Goal: Task Accomplishment & Management: Use online tool/utility

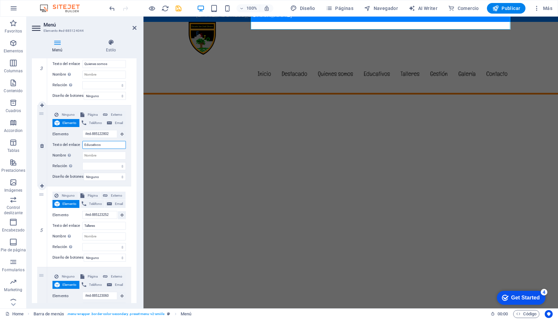
scroll to position [38, 0]
click at [139, 4] on div at bounding box center [145, 8] width 74 height 11
click at [133, 31] on header "Menú Elemento #ed-885124044" at bounding box center [84, 25] width 105 height 17
click at [134, 29] on icon at bounding box center [134, 27] width 4 height 5
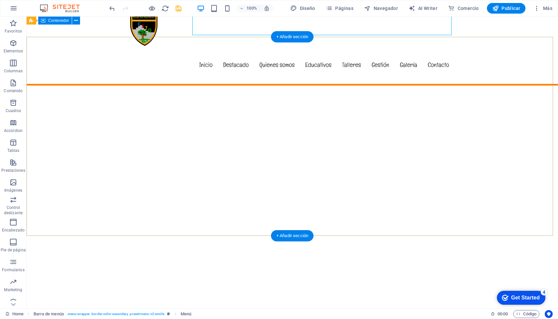
scroll to position [0, 0]
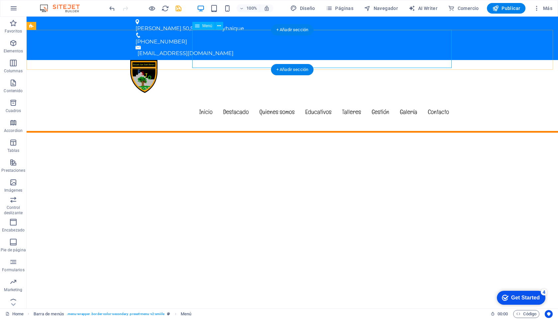
click at [202, 93] on nav "Inicio Destacado Quienes somos Educativos Talleres Gestión Galería Contacto" at bounding box center [292, 112] width 324 height 38
click at [10, 7] on icon "button" at bounding box center [14, 8] width 8 height 8
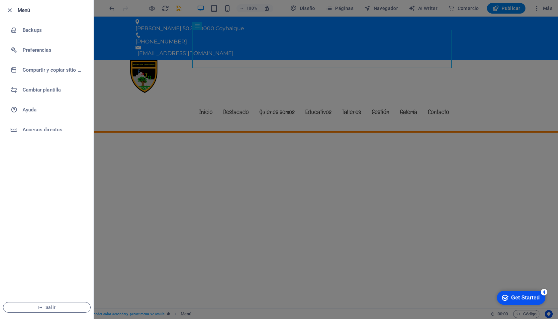
click at [109, 52] on div at bounding box center [279, 159] width 558 height 319
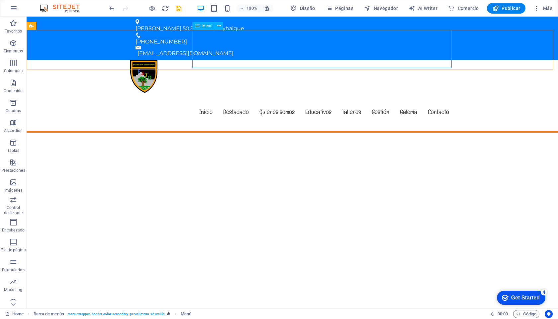
click at [206, 26] on span "Menú" at bounding box center [207, 26] width 10 height 4
click at [209, 27] on span "Menú" at bounding box center [207, 26] width 10 height 4
click at [218, 26] on icon at bounding box center [219, 26] width 4 height 7
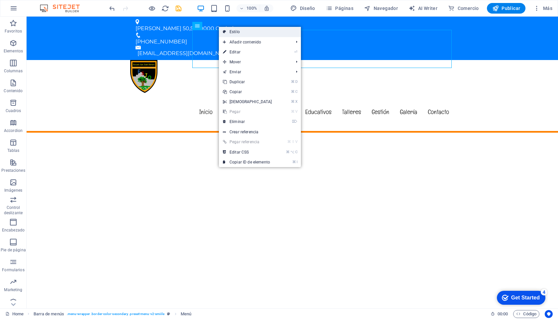
click at [242, 32] on link "Estilo" at bounding box center [260, 32] width 82 height 10
select select "rem"
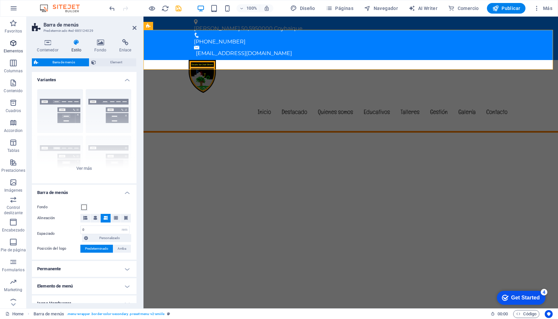
click at [15, 46] on icon "button" at bounding box center [13, 43] width 8 height 8
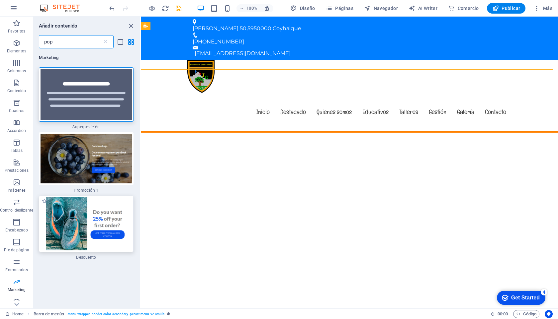
type input "pop"
click at [81, 214] on img at bounding box center [85, 223] width 91 height 53
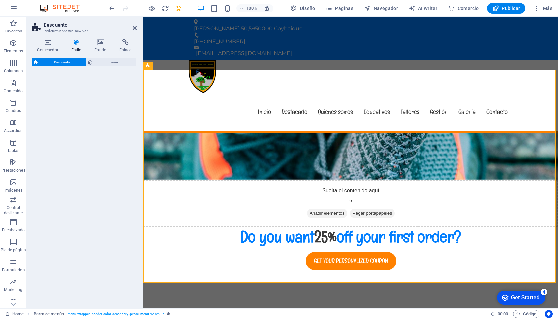
select select "rem"
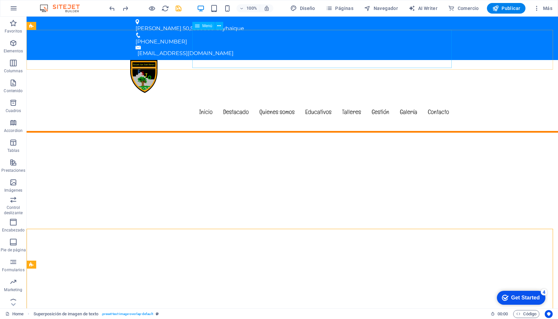
click at [207, 27] on span "Menú" at bounding box center [207, 26] width 10 height 4
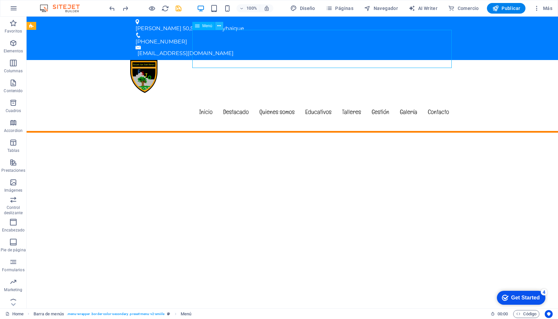
click at [219, 26] on icon at bounding box center [219, 26] width 4 height 7
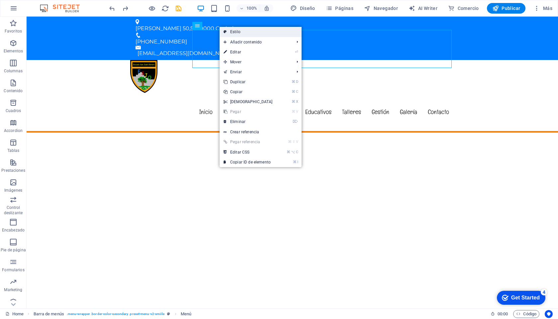
click at [234, 29] on link "Estilo" at bounding box center [260, 32] width 82 height 10
select select "rem"
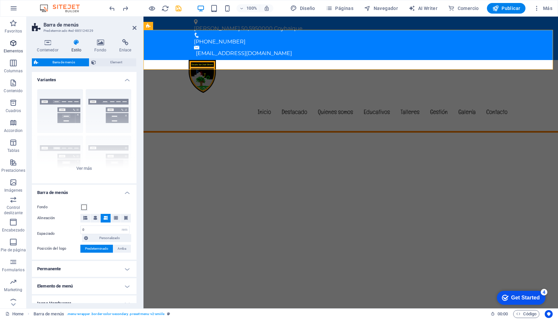
click at [13, 47] on span "Elementos" at bounding box center [13, 47] width 27 height 16
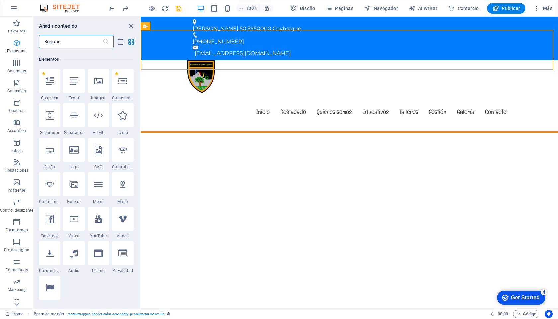
scroll to position [125, 0]
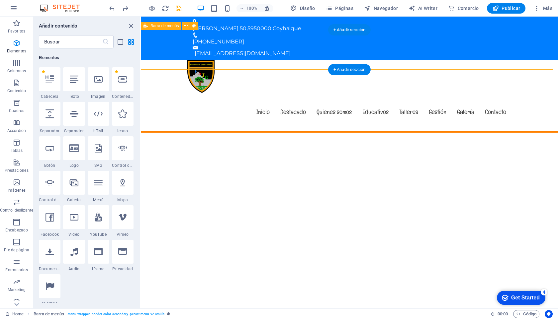
click at [165, 60] on div "Menu Inicio Destacado Quienes somos Educativos Talleres Gestión Galería Contacto" at bounding box center [349, 96] width 417 height 73
click at [131, 24] on icon "close panel" at bounding box center [131, 26] width 8 height 8
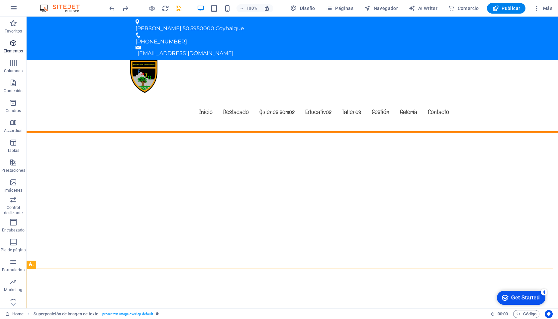
click at [14, 47] on span "Elementos" at bounding box center [13, 47] width 27 height 16
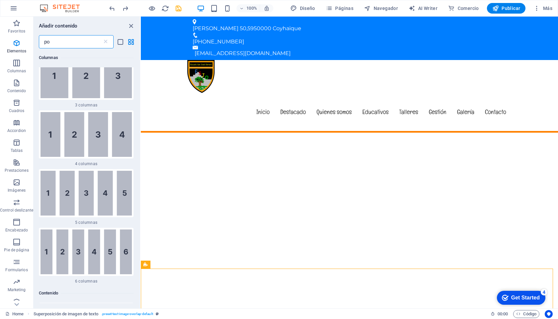
scroll to position [0, 0]
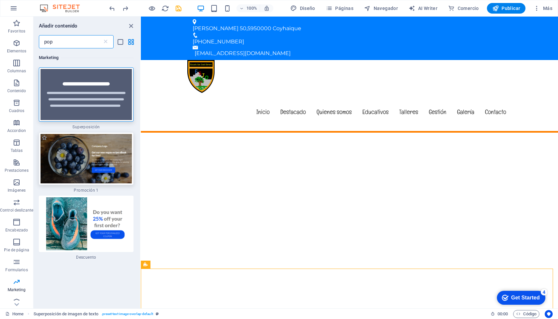
type input "pop"
click at [73, 147] on img at bounding box center [85, 158] width 91 height 49
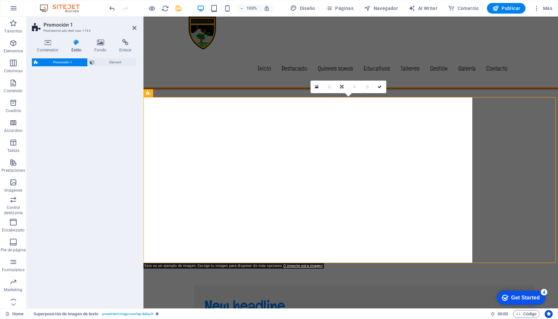
scroll to position [332, 0]
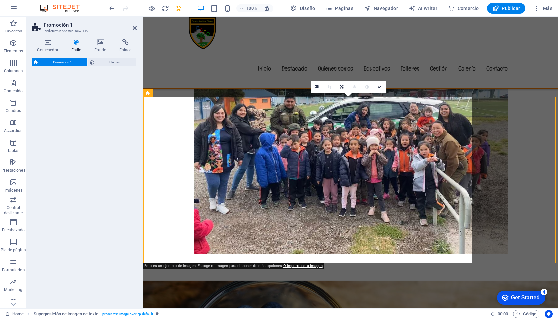
select select "rem"
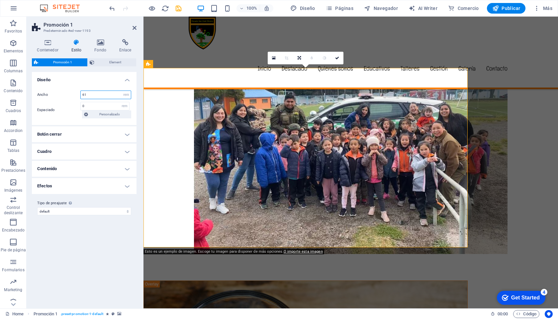
drag, startPoint x: 92, startPoint y: 96, endPoint x: 67, endPoint y: 95, distance: 25.6
click at [67, 95] on div "Ancho 61 px rem % vh vw" at bounding box center [84, 95] width 94 height 9
click at [99, 106] on input "0" at bounding box center [105, 106] width 48 height 8
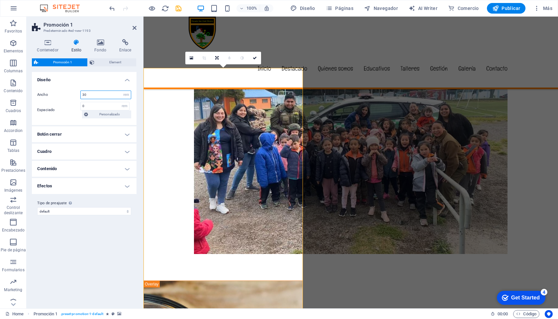
click at [92, 94] on input "30" at bounding box center [106, 95] width 50 height 8
type input "3"
type input "40"
click at [89, 106] on input "0" at bounding box center [105, 106] width 48 height 8
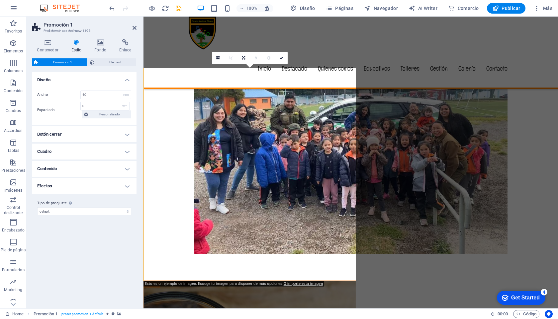
click at [126, 150] on h4 "Cuadro" at bounding box center [84, 152] width 105 height 16
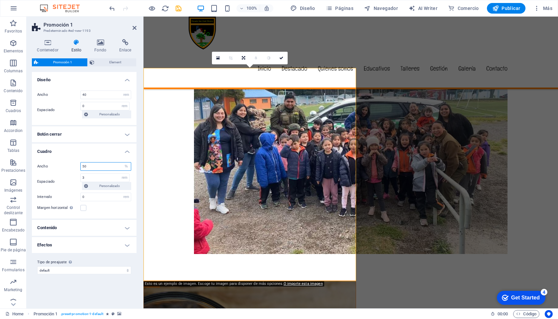
drag, startPoint x: 89, startPoint y: 166, endPoint x: 80, endPoint y: 166, distance: 9.6
click at [79, 167] on div "Ancho 50 px rem % vh vw" at bounding box center [84, 166] width 94 height 9
click at [86, 179] on input "3" at bounding box center [105, 178] width 48 height 8
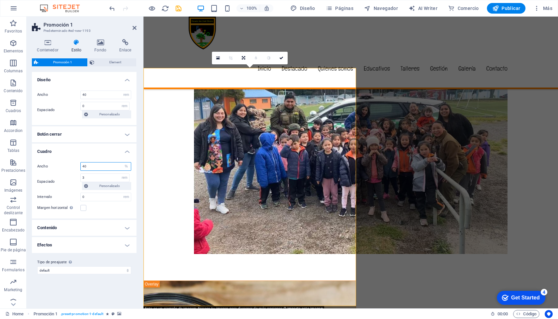
drag, startPoint x: 87, startPoint y: 165, endPoint x: 73, endPoint y: 165, distance: 14.6
click at [73, 165] on div "Ancho 40 px rem % vh vw" at bounding box center [84, 166] width 94 height 9
click at [80, 156] on div "Ancho 40 px rem % vh vw Espaciado 3 px rem % vh vw Personalizado Personalizado …" at bounding box center [84, 187] width 107 height 63
click at [92, 178] on input "3" at bounding box center [105, 178] width 48 height 8
drag, startPoint x: 88, startPoint y: 167, endPoint x: 82, endPoint y: 167, distance: 6.0
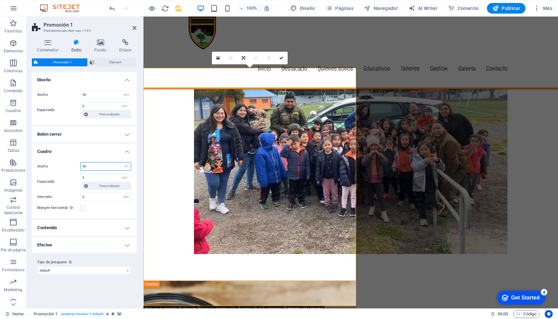
click at [82, 167] on input "40" at bounding box center [106, 167] width 50 height 8
type input "3"
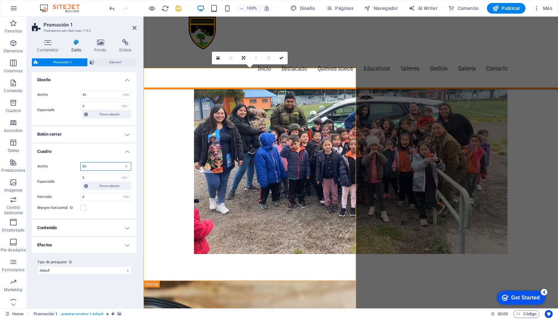
drag, startPoint x: 86, startPoint y: 166, endPoint x: 69, endPoint y: 165, distance: 17.6
click at [66, 165] on div "Ancho 30 px rem % vh vw" at bounding box center [84, 166] width 94 height 9
click at [88, 179] on input "3" at bounding box center [105, 178] width 48 height 8
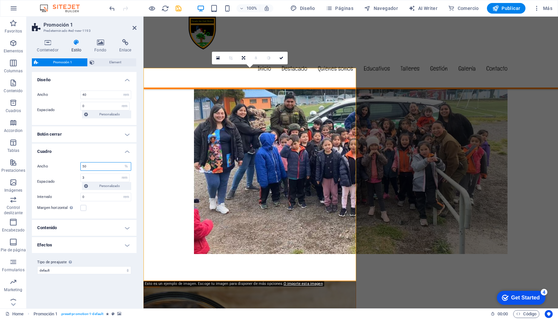
drag, startPoint x: 88, startPoint y: 165, endPoint x: 75, endPoint y: 164, distance: 13.6
click at [75, 164] on div "Ancho 50 px rem % vh vw" at bounding box center [84, 166] width 94 height 9
click at [101, 176] on input "3" at bounding box center [105, 178] width 48 height 8
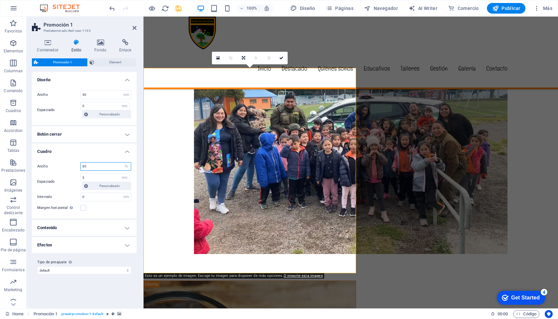
drag, startPoint x: 93, startPoint y: 167, endPoint x: 70, endPoint y: 165, distance: 22.4
click at [70, 165] on div "Ancho 60 px rem % vh vw" at bounding box center [84, 166] width 94 height 9
type input "100"
click at [89, 179] on input "3" at bounding box center [105, 178] width 48 height 8
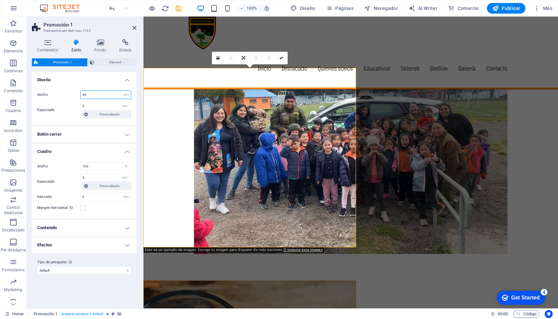
drag, startPoint x: 89, startPoint y: 96, endPoint x: 80, endPoint y: 93, distance: 9.3
click at [80, 93] on div "40 px rem % vh vw" at bounding box center [105, 95] width 51 height 9
type input "30"
click at [88, 107] on input "0" at bounding box center [105, 106] width 48 height 8
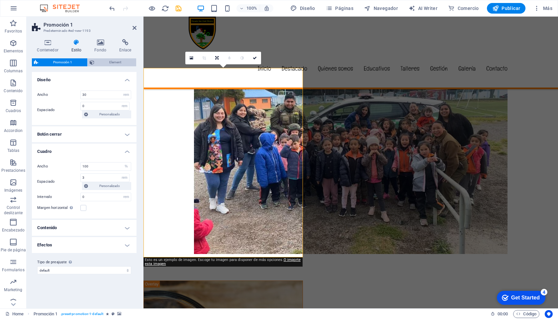
click at [118, 61] on span "Element" at bounding box center [115, 62] width 38 height 8
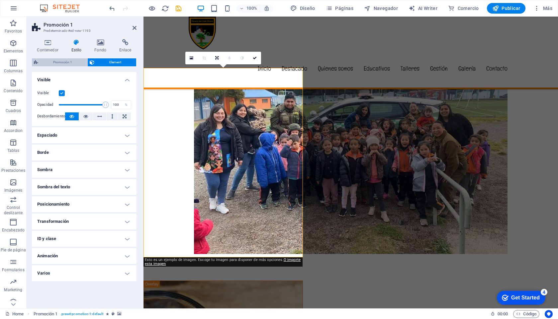
click at [66, 61] on span "Promoción 1" at bounding box center [62, 62] width 45 height 8
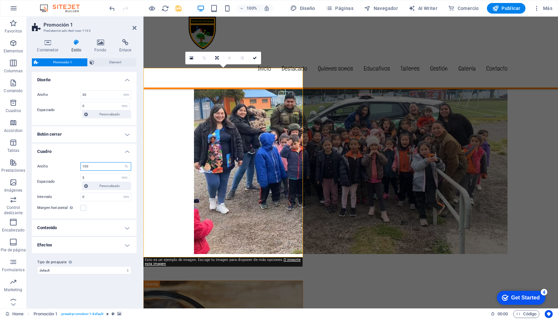
drag, startPoint x: 88, startPoint y: 167, endPoint x: 72, endPoint y: 167, distance: 16.3
click at [72, 167] on div "Ancho 100 px rem % vh vw" at bounding box center [84, 166] width 94 height 9
type input "120"
click at [94, 93] on input "30" at bounding box center [106, 95] width 50 height 8
click at [96, 178] on input "3" at bounding box center [105, 178] width 48 height 8
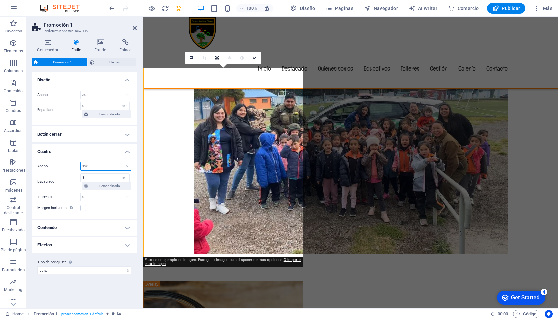
click at [93, 167] on input "120" at bounding box center [106, 167] width 50 height 8
drag, startPoint x: 88, startPoint y: 95, endPoint x: 70, endPoint y: 95, distance: 18.6
click at [70, 95] on div "Ancho 30 px rem % vh vw" at bounding box center [84, 95] width 94 height 9
type input "20"
click at [95, 104] on input "0" at bounding box center [105, 106] width 48 height 8
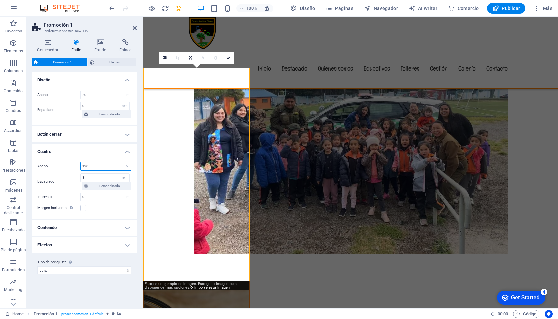
click at [91, 166] on input "120" at bounding box center [106, 167] width 50 height 8
drag, startPoint x: 91, startPoint y: 166, endPoint x: 74, endPoint y: 165, distance: 17.3
click at [74, 166] on div "Ancho 120 px rem % vh vw" at bounding box center [84, 166] width 94 height 9
click at [88, 178] on input "3" at bounding box center [105, 178] width 48 height 8
drag, startPoint x: 89, startPoint y: 165, endPoint x: 77, endPoint y: 166, distance: 12.6
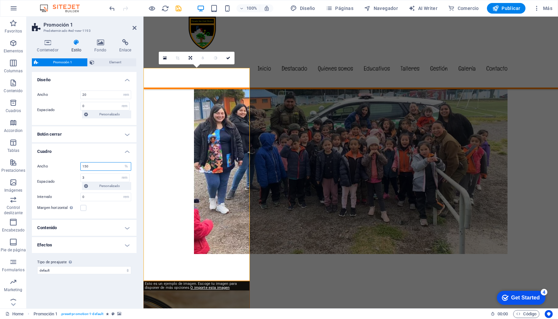
click at [77, 166] on div "Ancho 150 px rem % vh vw" at bounding box center [84, 166] width 94 height 9
type input "100"
click at [89, 179] on input "3" at bounding box center [105, 178] width 48 height 8
drag, startPoint x: 88, startPoint y: 94, endPoint x: 73, endPoint y: 94, distance: 15.3
click at [73, 94] on div "Ancho 20 px rem % vh vw" at bounding box center [84, 95] width 94 height 9
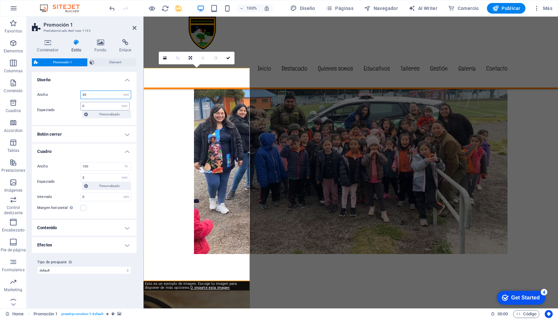
type input "30"
click at [95, 105] on input "0" at bounding box center [105, 106] width 48 height 8
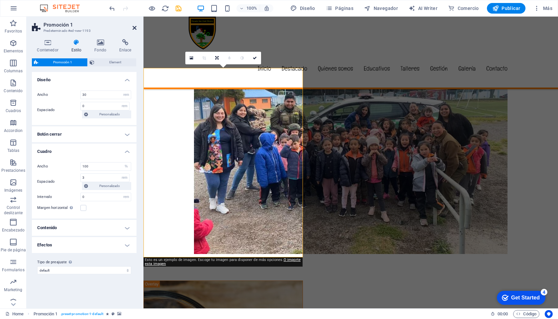
click at [134, 27] on icon at bounding box center [134, 27] width 4 height 5
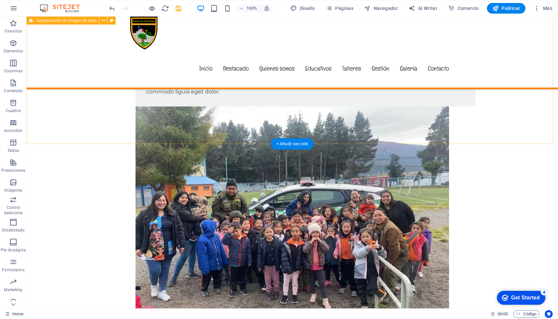
scroll to position [306, 0]
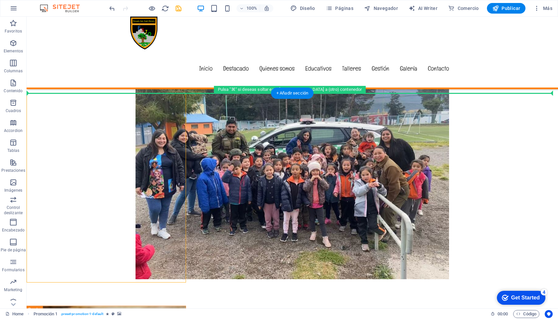
drag, startPoint x: 82, startPoint y: 107, endPoint x: 71, endPoint y: 84, distance: 25.5
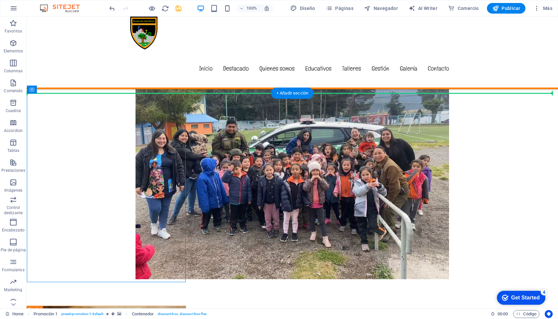
drag, startPoint x: 39, startPoint y: 98, endPoint x: 42, endPoint y: 91, distance: 8.0
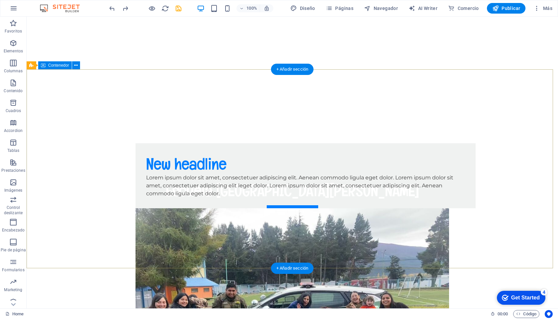
scroll to position [267, 0]
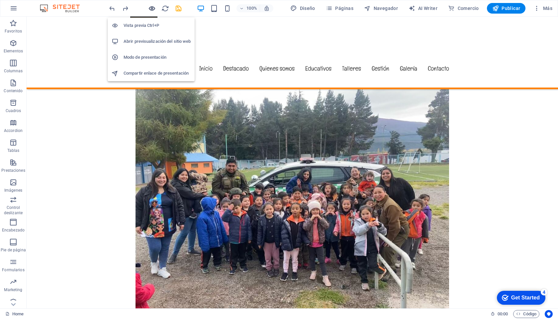
click at [151, 7] on icon "button" at bounding box center [152, 9] width 8 height 8
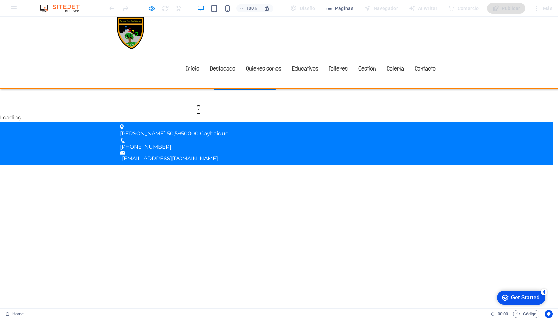
click at [200, 106] on button "×" at bounding box center [198, 110] width 3 height 8
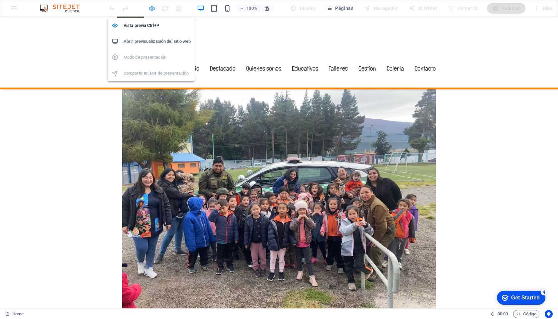
click at [153, 7] on icon "button" at bounding box center [152, 9] width 8 height 8
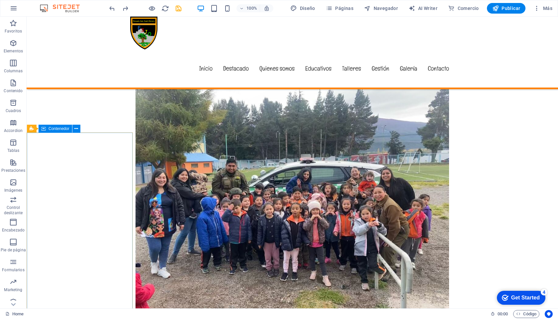
click at [57, 130] on span "Contenedor" at bounding box center [58, 129] width 21 height 4
click at [78, 128] on icon at bounding box center [76, 128] width 4 height 7
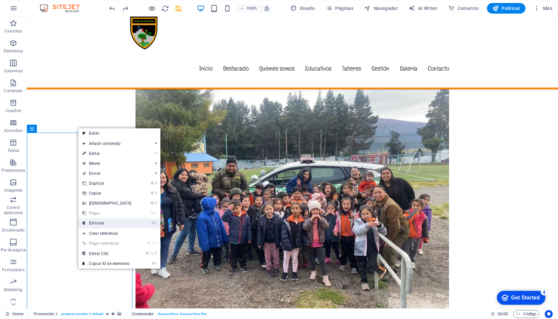
click at [103, 221] on link "⌦ Eliminar" at bounding box center [106, 223] width 57 height 10
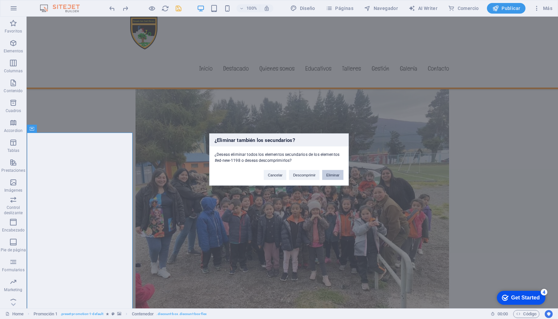
click at [338, 176] on button "Eliminar" at bounding box center [332, 175] width 21 height 10
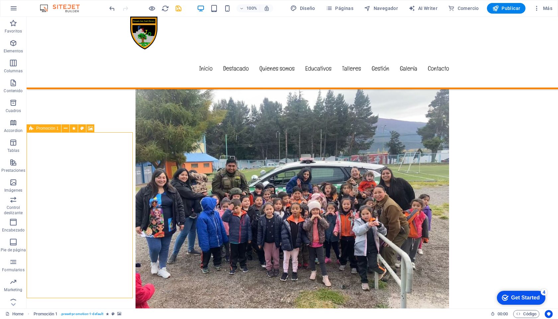
click at [47, 130] on span "Promoción 1" at bounding box center [47, 128] width 22 height 4
click at [65, 127] on icon at bounding box center [66, 128] width 4 height 7
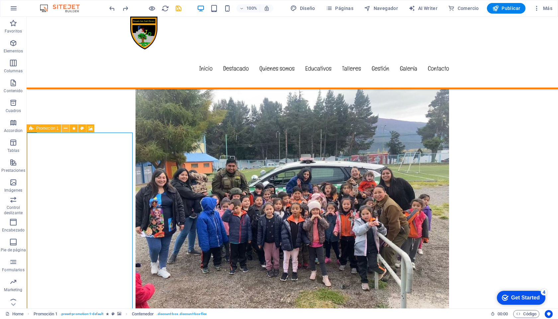
click at [65, 128] on icon at bounding box center [66, 128] width 4 height 7
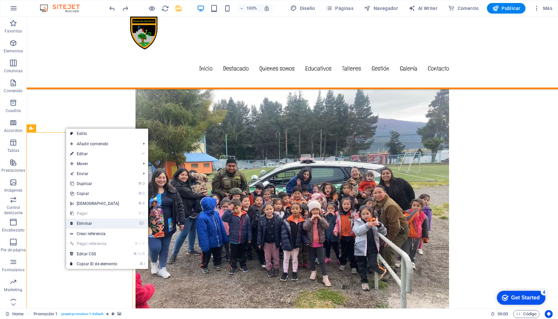
click at [82, 224] on link "⌦ Eliminar" at bounding box center [94, 224] width 57 height 10
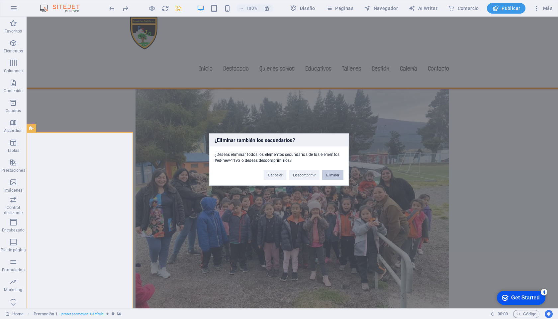
drag, startPoint x: 335, startPoint y: 176, endPoint x: 308, endPoint y: 159, distance: 31.8
click at [335, 176] on button "Eliminar" at bounding box center [332, 175] width 21 height 10
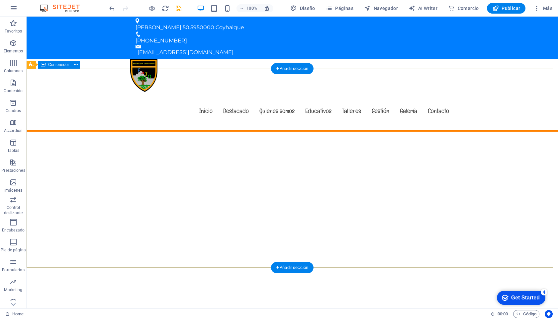
scroll to position [0, 0]
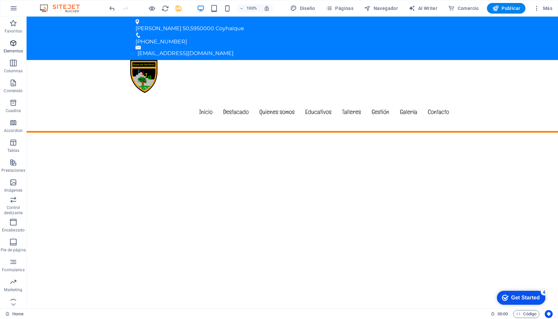
click at [12, 46] on icon "button" at bounding box center [13, 43] width 8 height 8
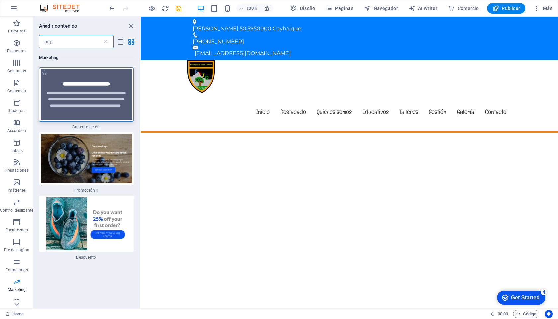
type input "pop"
click at [78, 106] on img at bounding box center [85, 94] width 91 height 51
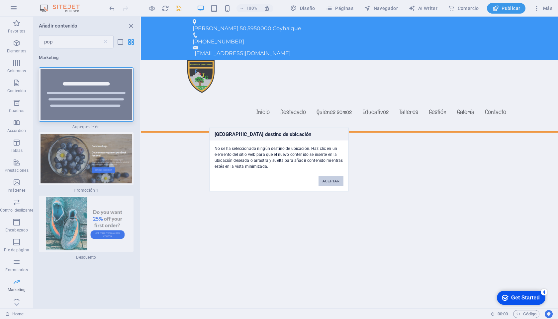
click at [333, 182] on button "ACEPTAR" at bounding box center [330, 181] width 25 height 10
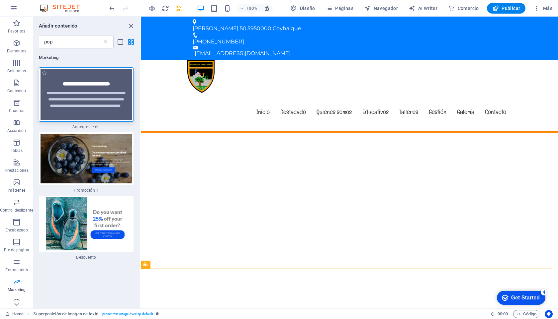
click at [89, 99] on img at bounding box center [85, 94] width 91 height 51
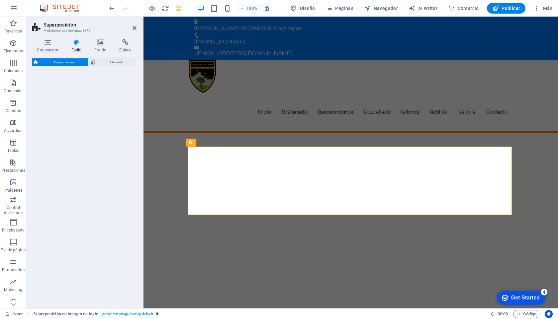
scroll to position [271, 0]
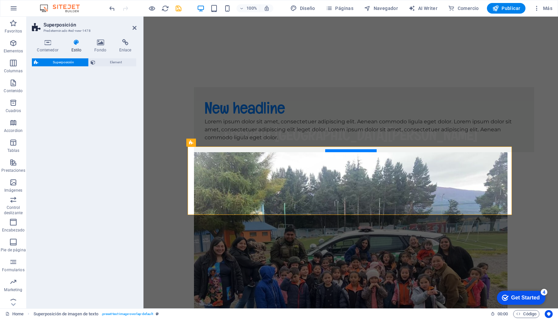
select select "rem"
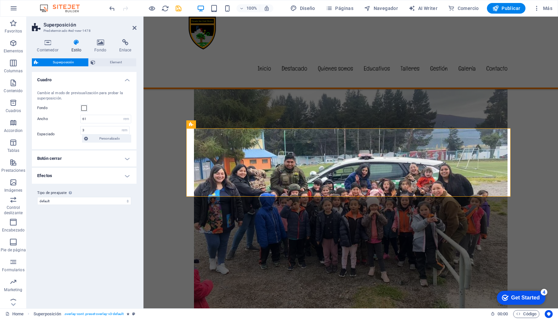
click at [138, 28] on aside "Superposición Predeterminado #ed-new-1478 Contenedor Estilo Fondo Enlace Tamaño…" at bounding box center [85, 163] width 117 height 292
click at [134, 28] on icon at bounding box center [134, 27] width 4 height 5
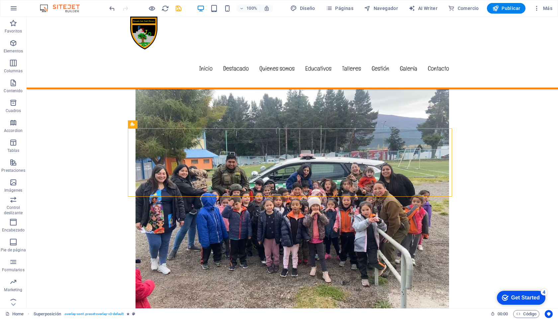
click at [146, 4] on div at bounding box center [145, 8] width 74 height 11
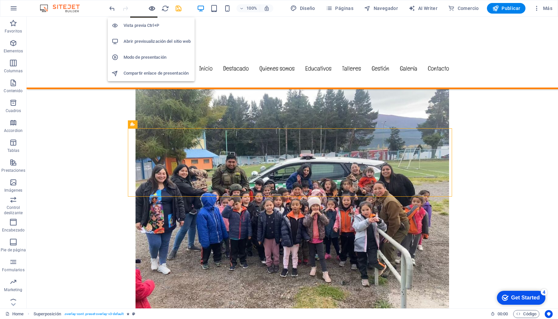
drag, startPoint x: 149, startPoint y: 6, endPoint x: 153, endPoint y: 8, distance: 3.9
click at [151, 7] on icon "button" at bounding box center [152, 9] width 8 height 8
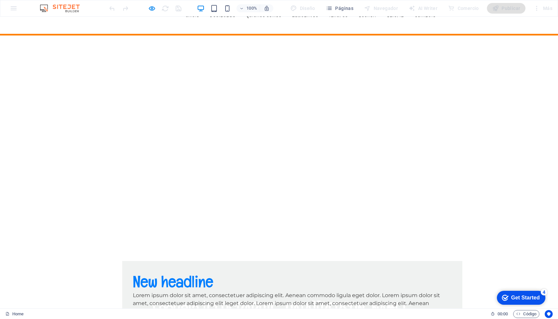
scroll to position [0, 0]
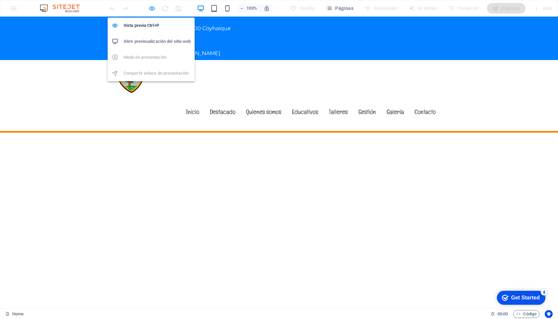
click at [151, 8] on icon "button" at bounding box center [152, 9] width 8 height 8
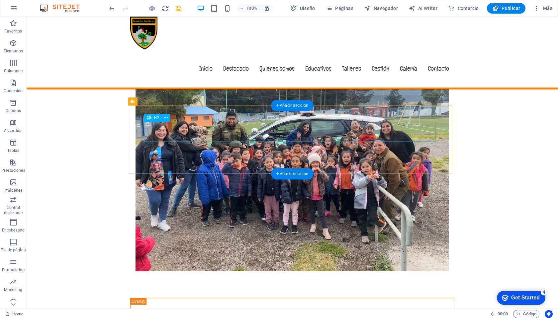
scroll to position [266, 0]
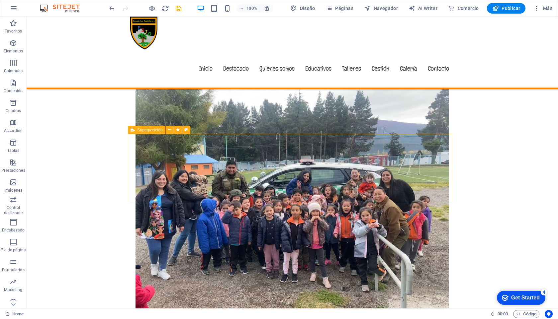
click at [148, 131] on span "Superposición" at bounding box center [149, 130] width 25 height 4
click at [170, 129] on icon at bounding box center [170, 129] width 4 height 7
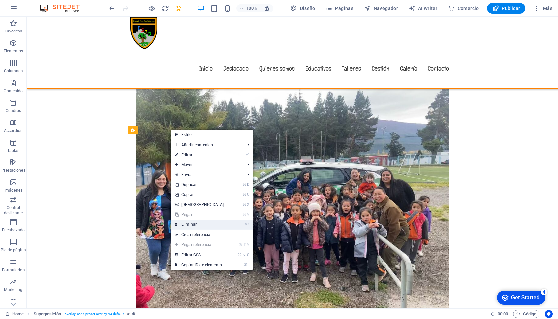
click at [194, 225] on link "⌦ Eliminar" at bounding box center [199, 225] width 57 height 10
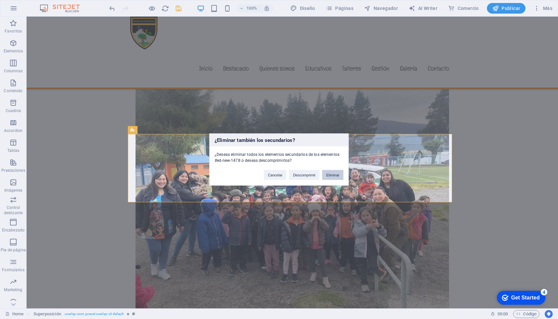
drag, startPoint x: 333, startPoint y: 175, endPoint x: 305, endPoint y: 158, distance: 32.8
click at [333, 175] on button "Eliminar" at bounding box center [332, 175] width 21 height 10
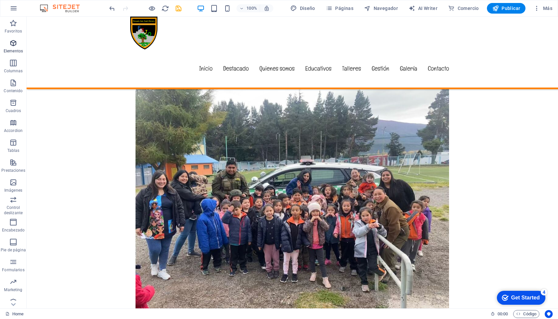
click at [14, 49] on p "Elementos" at bounding box center [13, 50] width 19 height 5
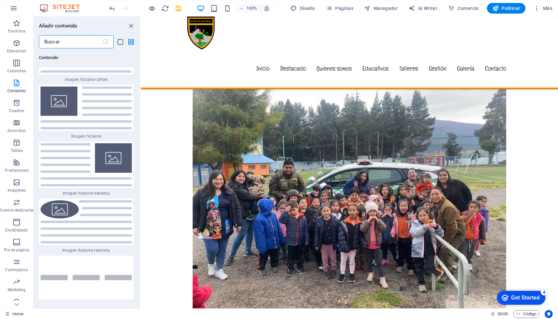
scroll to position [2827, 0]
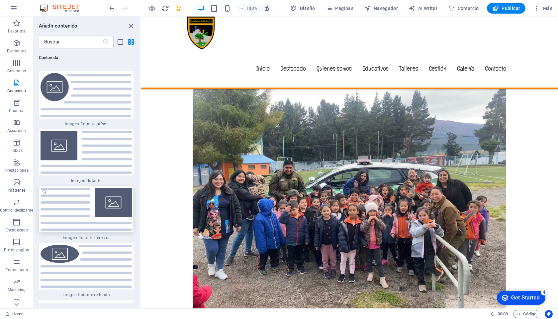
click at [76, 198] on img at bounding box center [85, 209] width 91 height 43
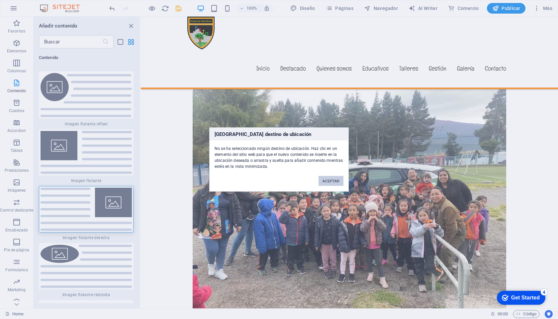
click at [328, 178] on button "ACEPTAR" at bounding box center [330, 181] width 25 height 10
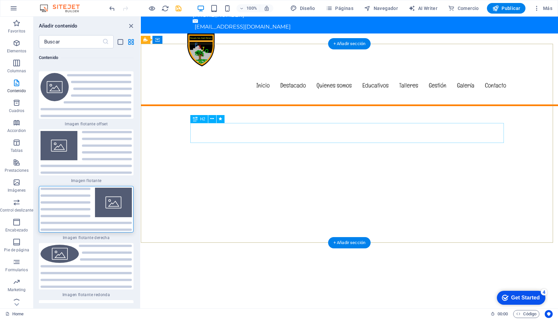
scroll to position [27, 0]
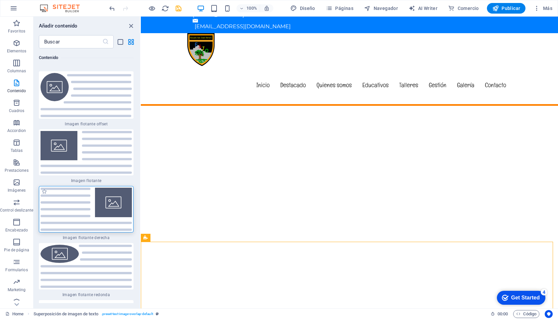
click at [84, 200] on img at bounding box center [85, 209] width 91 height 43
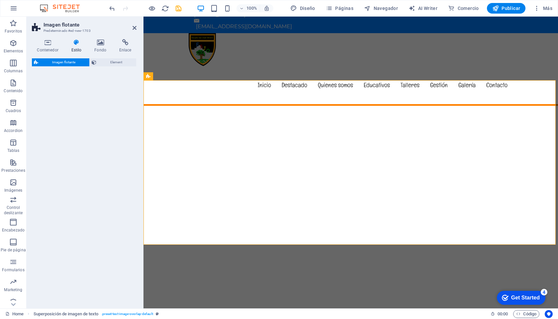
scroll to position [359, 0]
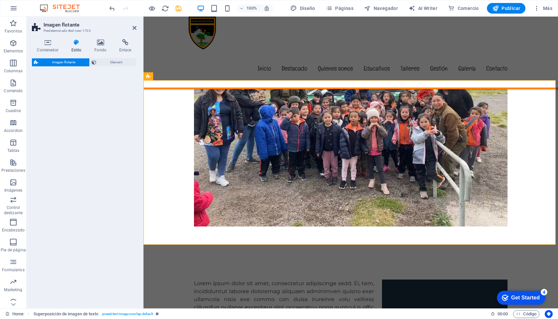
select select "%"
select select "rem"
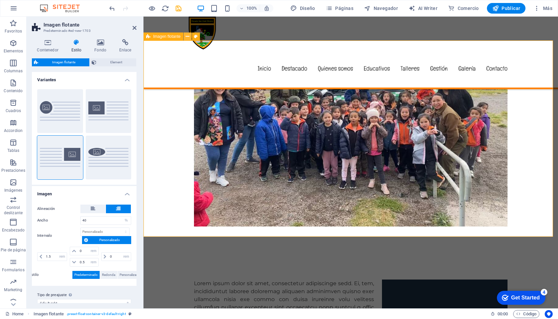
click at [189, 36] on icon at bounding box center [188, 36] width 4 height 7
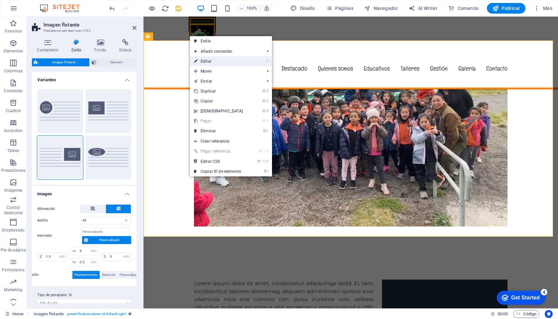
click at [212, 59] on link "⏎ Editar" at bounding box center [218, 61] width 57 height 10
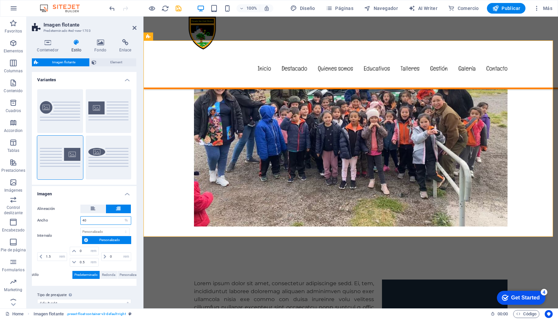
drag, startPoint x: 86, startPoint y: 221, endPoint x: 79, endPoint y: 221, distance: 7.0
click at [79, 221] on div "Ancho 40 px rem % vh vw" at bounding box center [84, 220] width 94 height 9
click at [87, 231] on select "px rem % vh vw Personalizado" at bounding box center [105, 232] width 48 height 8
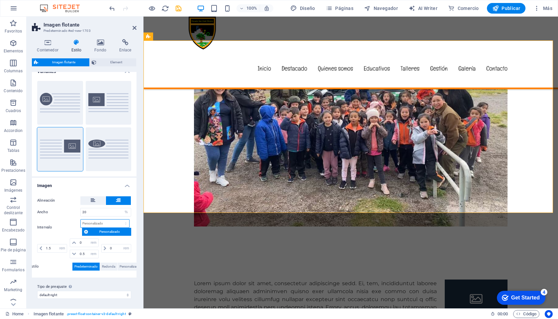
scroll to position [9, 0]
click at [54, 95] on button "Personalizado" at bounding box center [60, 102] width 46 height 44
type input "40"
type input "0"
type input "1.5"
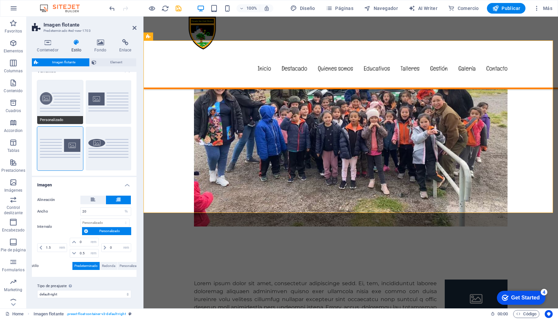
type input "50"
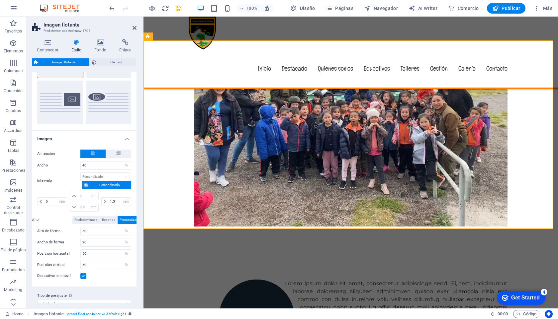
scroll to position [55, 0]
click at [91, 166] on input "40" at bounding box center [106, 165] width 50 height 8
drag, startPoint x: 90, startPoint y: 166, endPoint x: 82, endPoint y: 165, distance: 8.7
click at [82, 165] on input "40" at bounding box center [106, 165] width 50 height 8
type input "20"
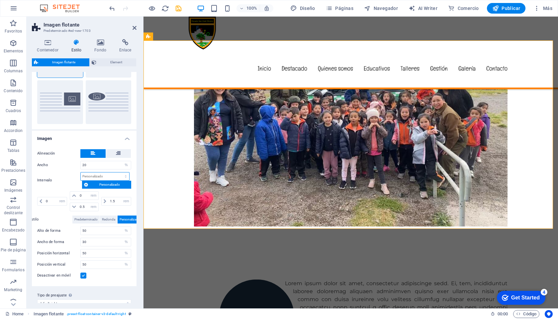
click at [90, 175] on select "px rem % vh vw Personalizado" at bounding box center [105, 177] width 48 height 8
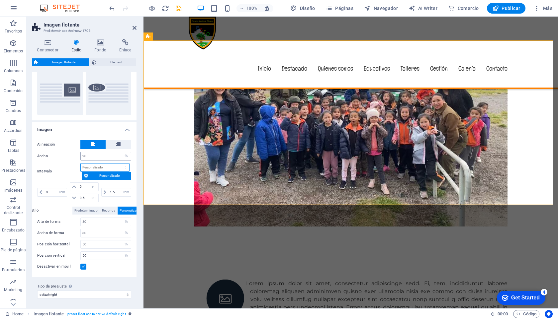
scroll to position [65, 0]
drag, startPoint x: 89, startPoint y: 232, endPoint x: 81, endPoint y: 232, distance: 8.0
click at [81, 232] on input "30" at bounding box center [106, 233] width 50 height 8
click at [91, 243] on input "50" at bounding box center [106, 244] width 50 height 8
type input "30"
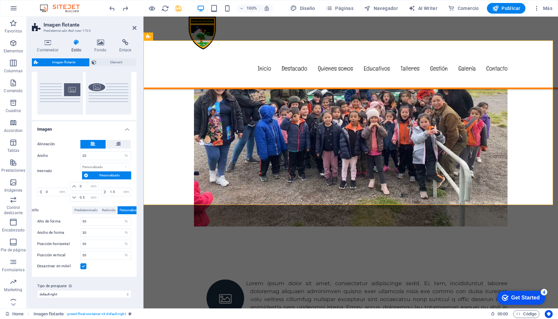
click at [67, 221] on label "Alto de forma" at bounding box center [58, 222] width 43 height 4
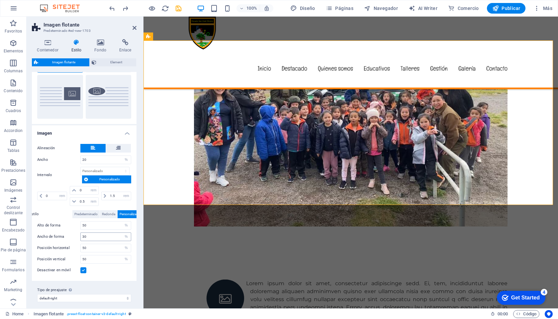
scroll to position [0, 0]
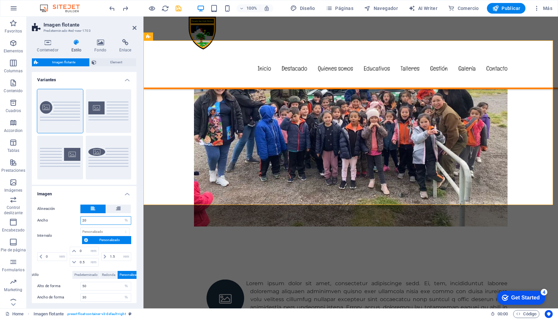
drag, startPoint x: 88, startPoint y: 220, endPoint x: 67, endPoint y: 218, distance: 20.7
click at [67, 218] on div "Ancho 20 px rem % vh vw" at bounding box center [84, 220] width 94 height 9
type input "40"
click at [70, 199] on div "Alineación Ancho 40 px rem % vh vw Intervalo px rem % vh vw Personalizado Perso…" at bounding box center [84, 270] width 107 height 144
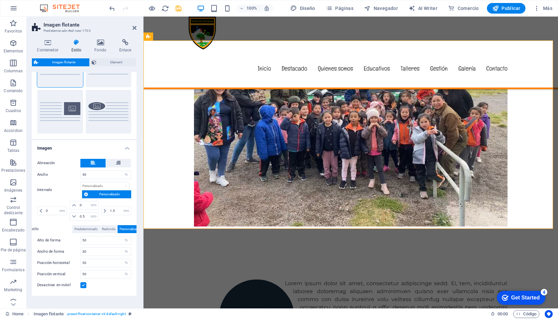
scroll to position [65, 0]
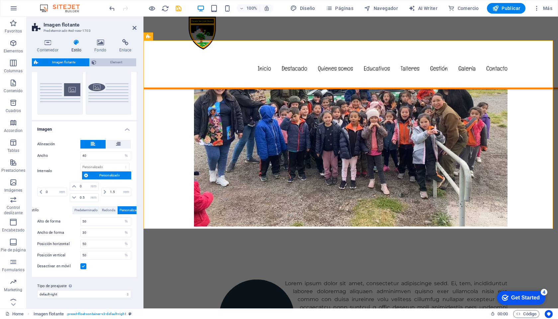
click at [120, 61] on span "Element" at bounding box center [116, 62] width 36 height 8
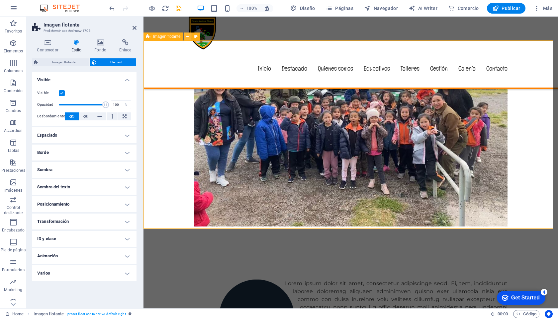
click at [187, 35] on icon at bounding box center [188, 36] width 4 height 7
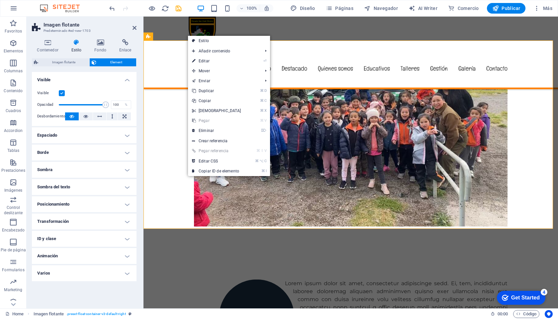
click at [102, 81] on h4 "Visible" at bounding box center [84, 78] width 105 height 12
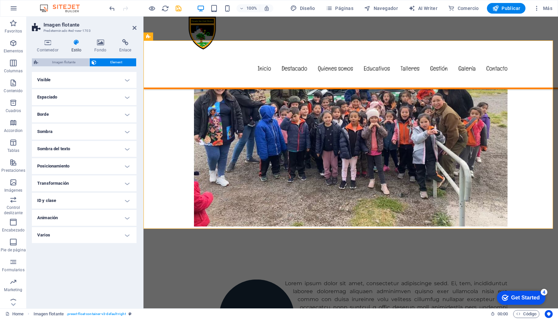
click at [63, 63] on span "Imagen flotante" at bounding box center [63, 62] width 47 height 8
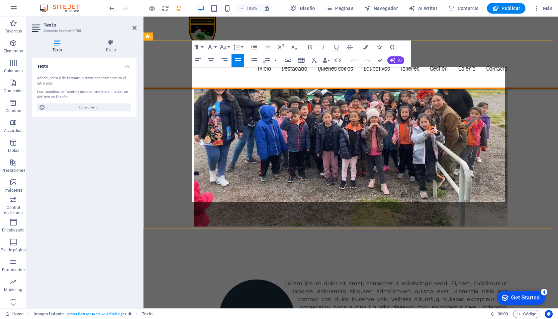
drag, startPoint x: 289, startPoint y: 135, endPoint x: 460, endPoint y: 194, distance: 181.3
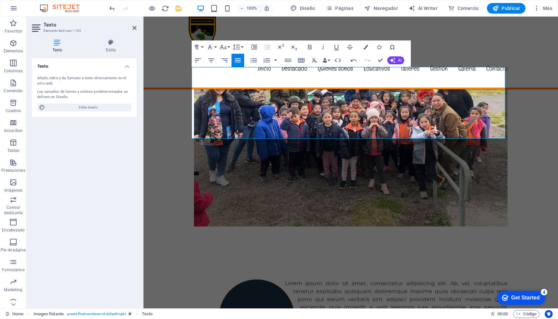
click at [105, 147] on div "Texto Añade, edita y da formato a texto directamente en el sitio web. Los tamañ…" at bounding box center [84, 180] width 105 height 245
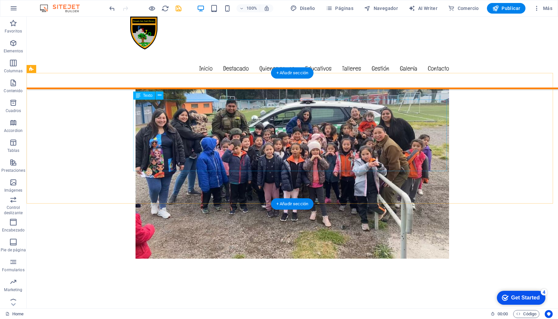
scroll to position [327, 0]
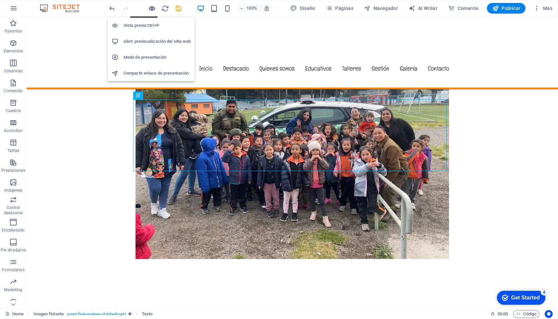
click at [150, 8] on icon "button" at bounding box center [152, 9] width 8 height 8
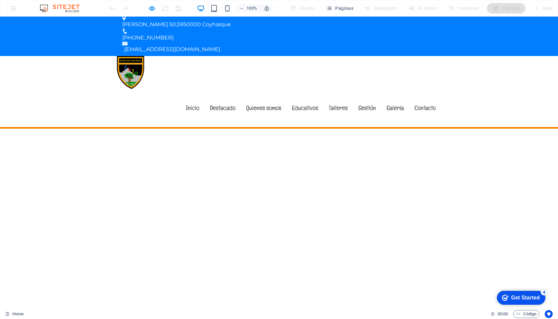
scroll to position [0, 0]
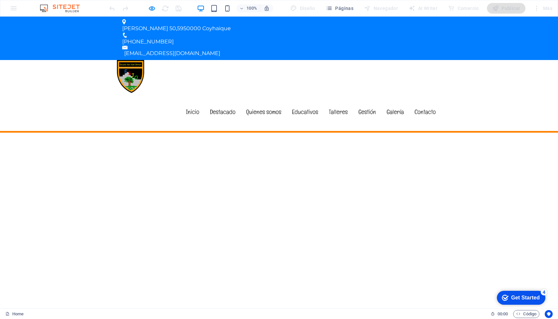
click at [157, 60] on header "Menu Inicio Destacado Quienes somos Educativos Talleres Gestión Galería Contacto" at bounding box center [279, 95] width 324 height 71
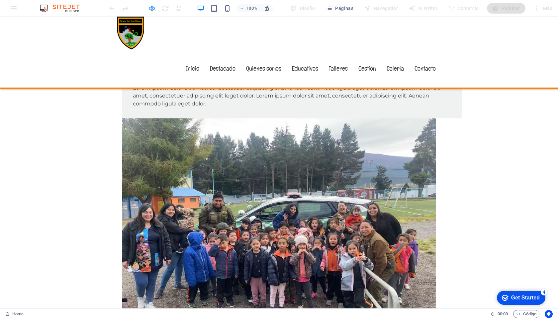
scroll to position [287, 0]
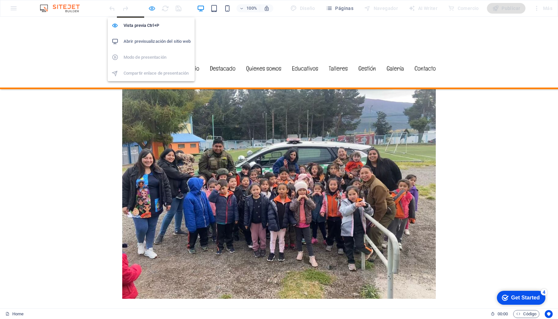
click at [153, 6] on icon "button" at bounding box center [152, 9] width 8 height 8
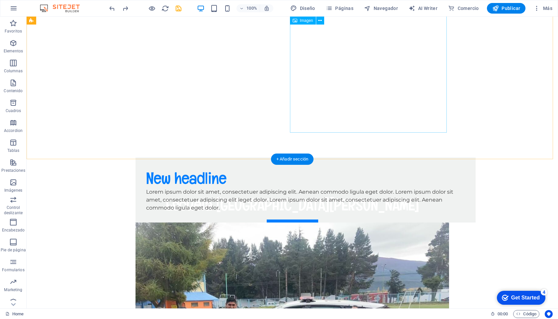
scroll to position [37, 0]
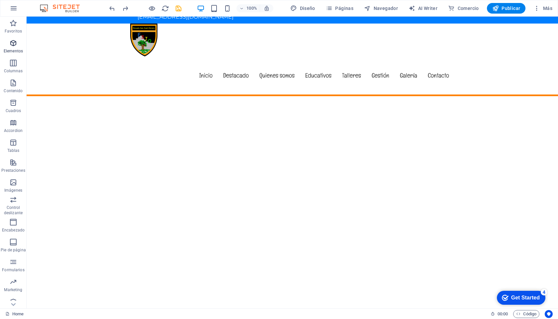
click at [14, 44] on icon "button" at bounding box center [13, 43] width 8 height 8
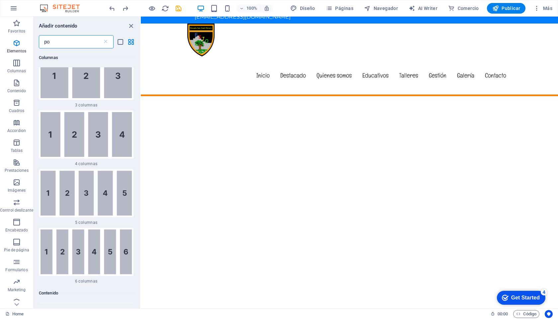
scroll to position [0, 0]
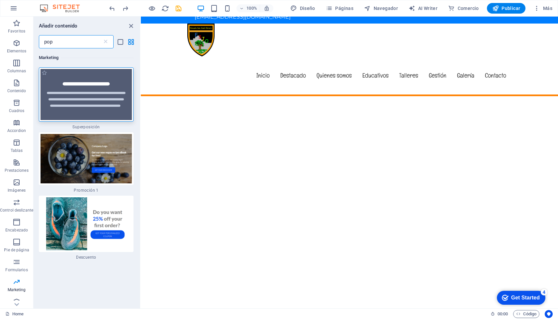
type input "pop"
click at [82, 103] on img at bounding box center [85, 94] width 91 height 51
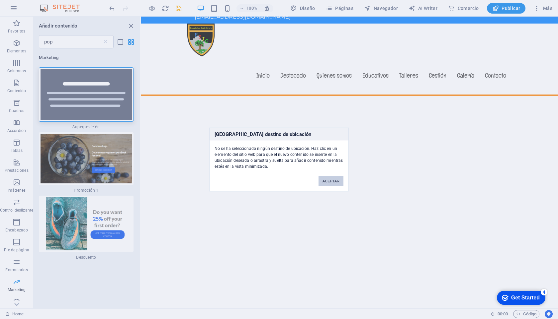
click at [330, 181] on button "ACEPTAR" at bounding box center [330, 181] width 25 height 10
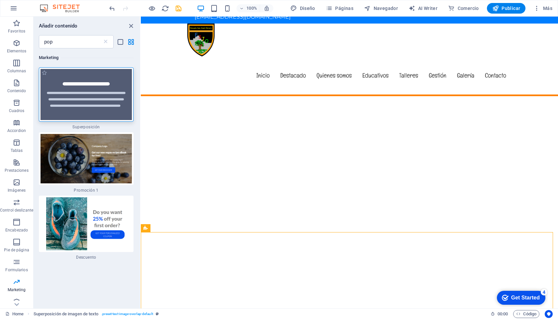
click at [103, 90] on img at bounding box center [85, 94] width 91 height 51
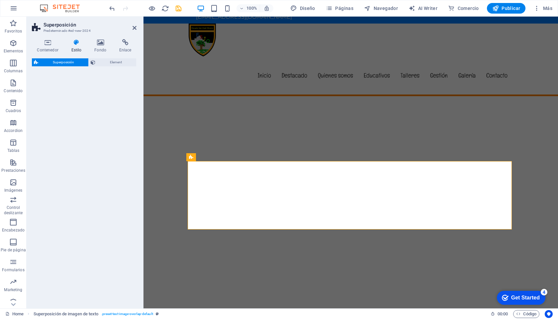
scroll to position [271, 0]
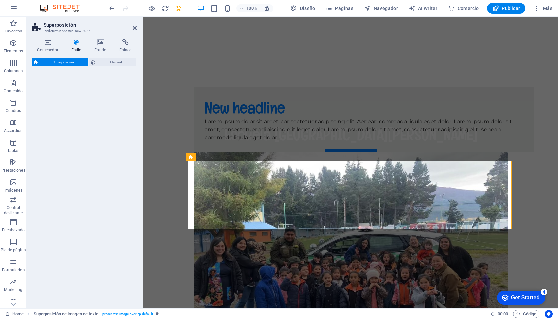
select select "rem"
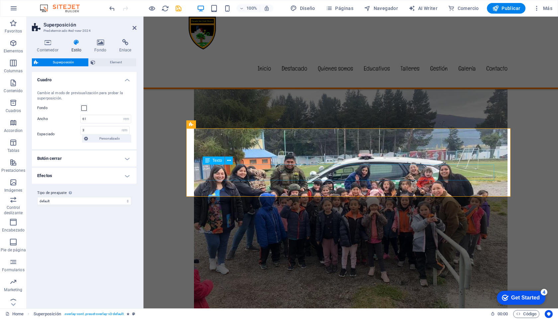
click at [172, 110] on div "New headline Lorem ipsum dolor sit amet, consectetuer adipiscing elit. Aenean c…" at bounding box center [350, 164] width 414 height 353
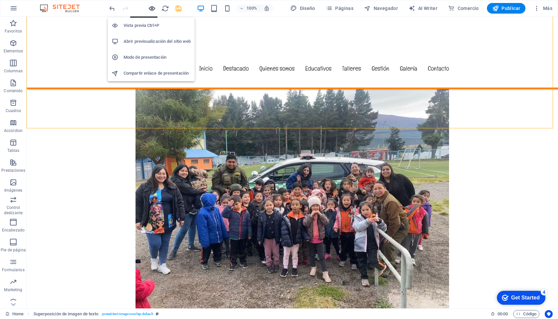
click at [154, 7] on icon "button" at bounding box center [152, 9] width 8 height 8
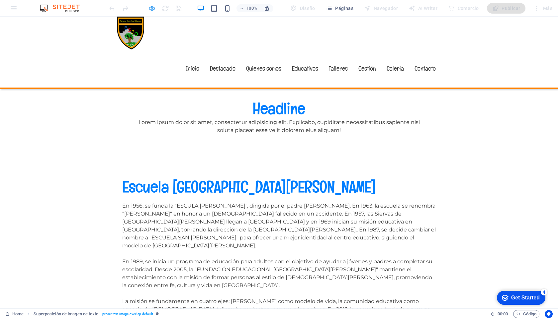
scroll to position [546, 0]
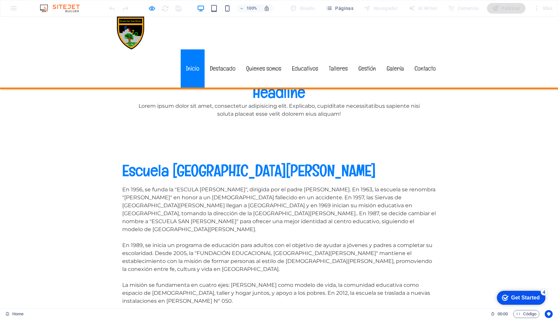
drag, startPoint x: 185, startPoint y: 39, endPoint x: 190, endPoint y: 38, distance: 4.9
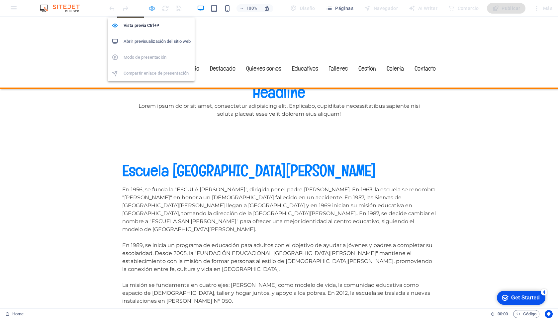
click at [154, 7] on icon "button" at bounding box center [152, 9] width 8 height 8
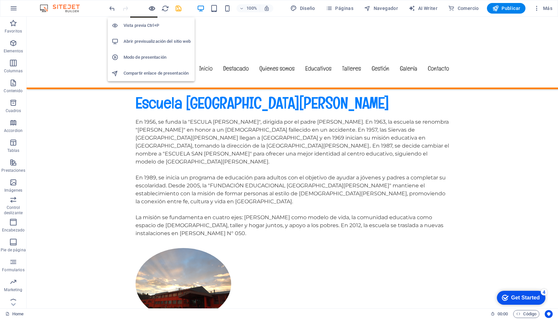
click at [150, 8] on icon "button" at bounding box center [152, 9] width 8 height 8
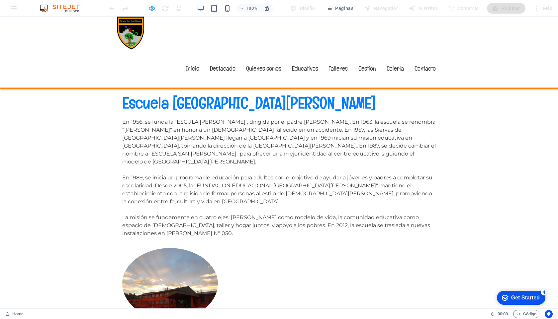
scroll to position [681, 0]
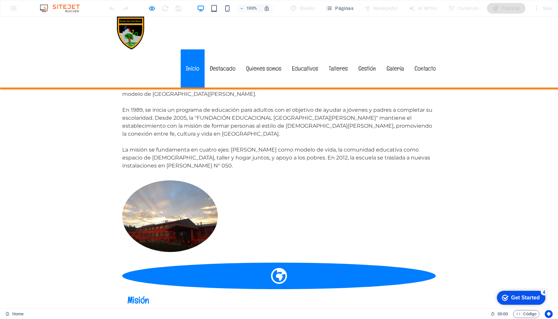
click at [192, 49] on link "Inicio" at bounding box center [193, 68] width 24 height 38
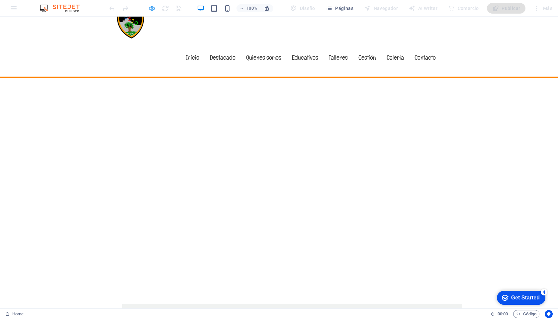
scroll to position [12, 0]
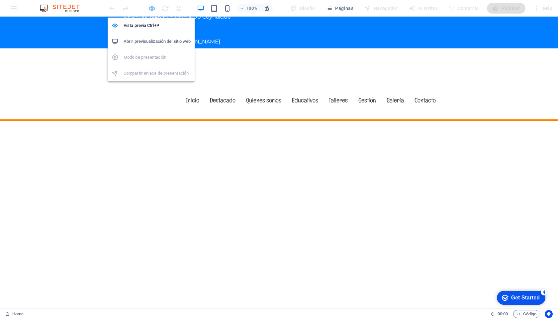
click at [151, 7] on icon "button" at bounding box center [152, 9] width 8 height 8
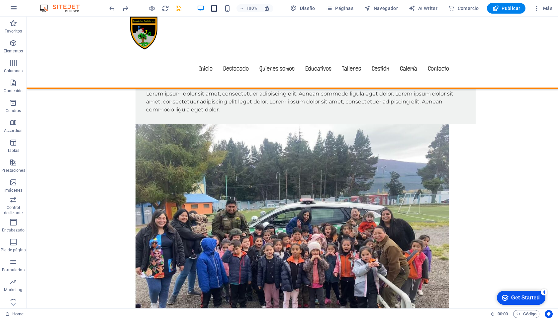
scroll to position [311, 0]
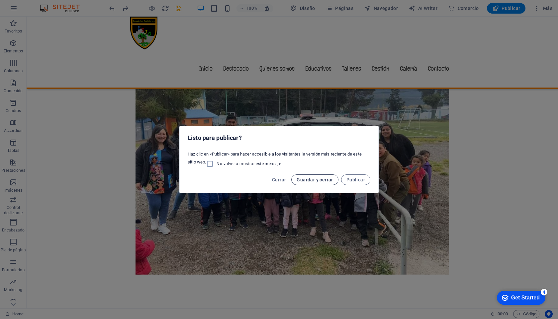
click at [305, 181] on span "Guardar y cerrar" at bounding box center [314, 179] width 36 height 5
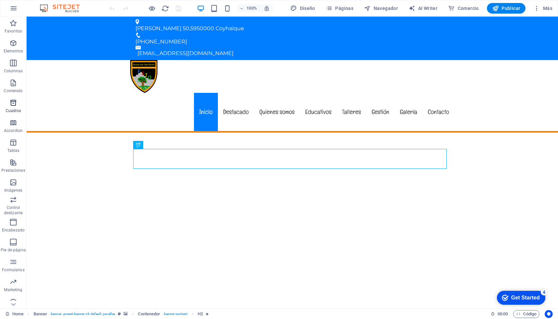
click at [18, 107] on span "Cuadros" at bounding box center [13, 107] width 27 height 16
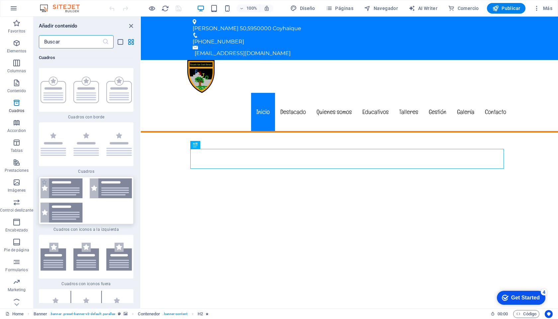
scroll to position [3651, 0]
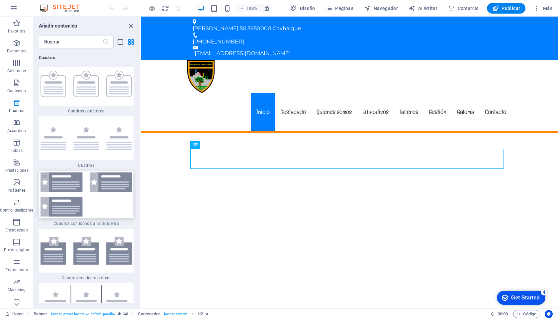
click at [87, 195] on img at bounding box center [85, 195] width 91 height 44
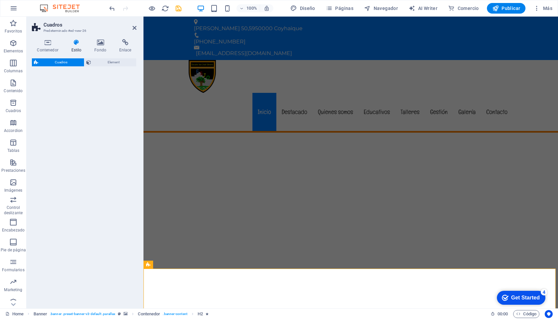
select select "rem"
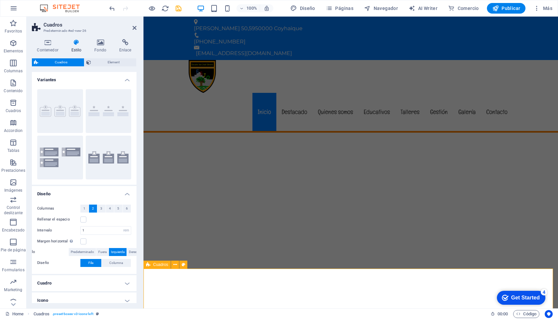
drag, startPoint x: 195, startPoint y: 170, endPoint x: 159, endPoint y: 281, distance: 116.4
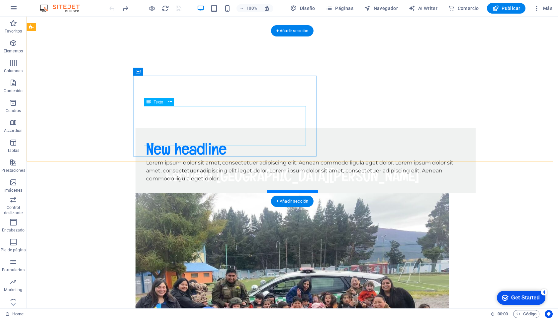
scroll to position [230, 0]
